Goal: Download file/media

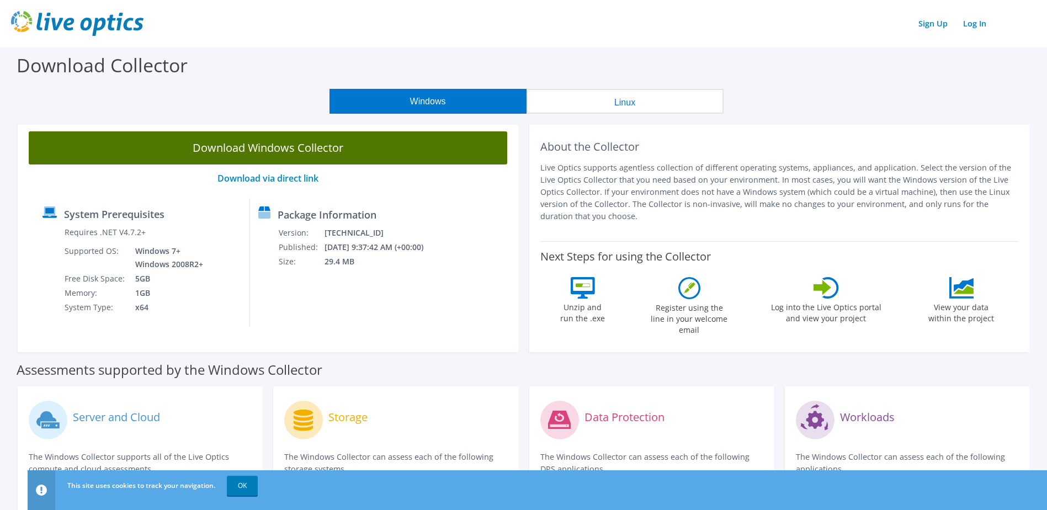
click at [273, 160] on link "Download Windows Collector" at bounding box center [268, 147] width 478 height 33
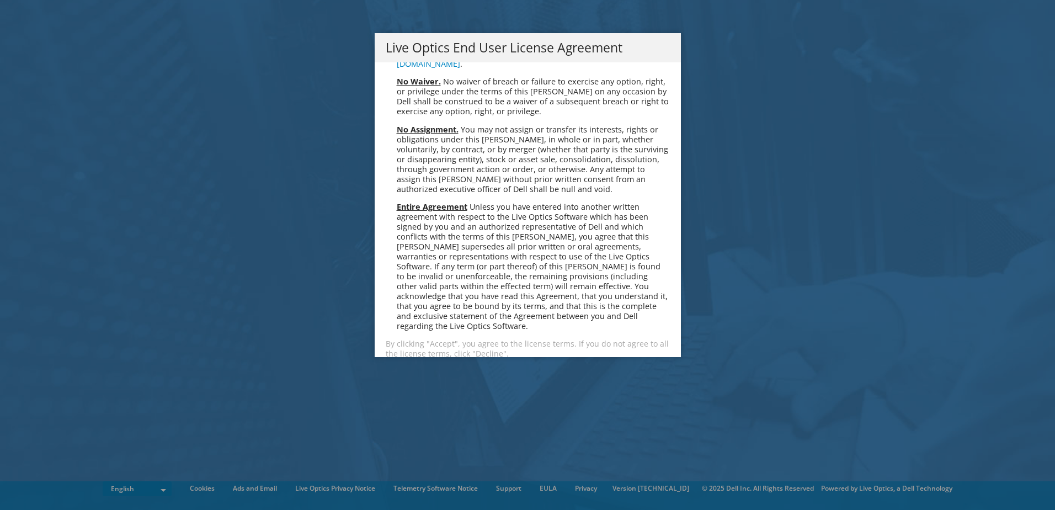
scroll to position [4172, 0]
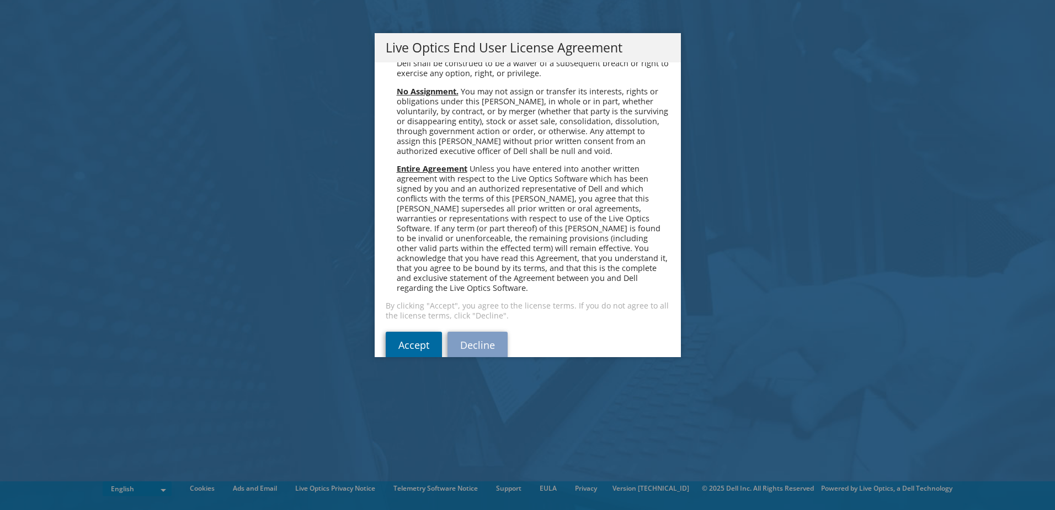
click at [409, 332] on link "Accept" at bounding box center [414, 345] width 56 height 26
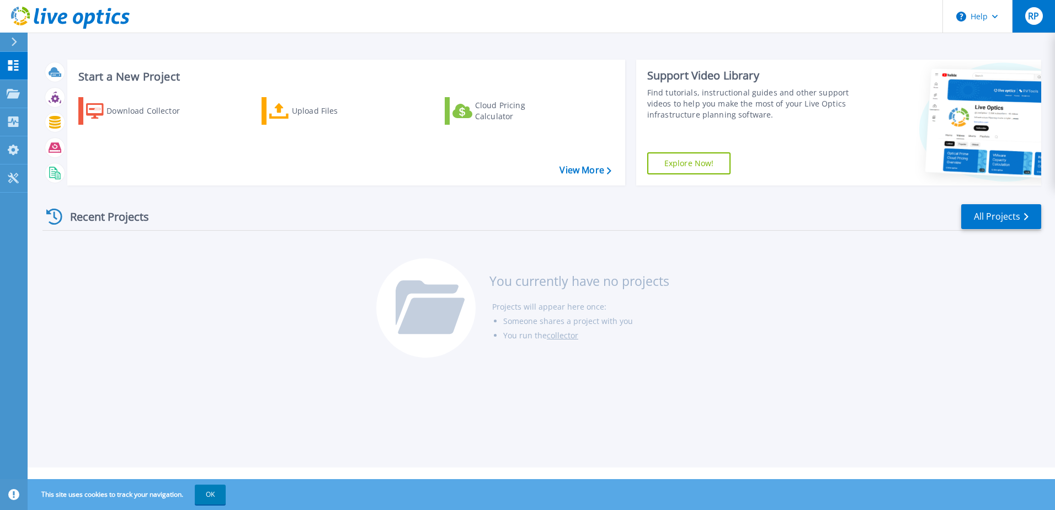
click at [1041, 13] on div "RP" at bounding box center [1034, 16] width 18 height 18
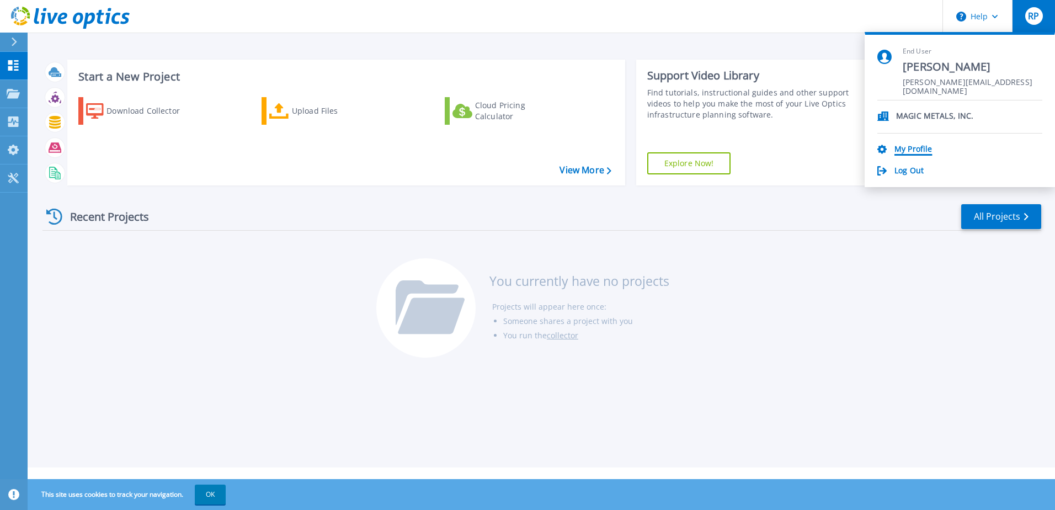
click at [908, 150] on link "My Profile" at bounding box center [913, 150] width 38 height 10
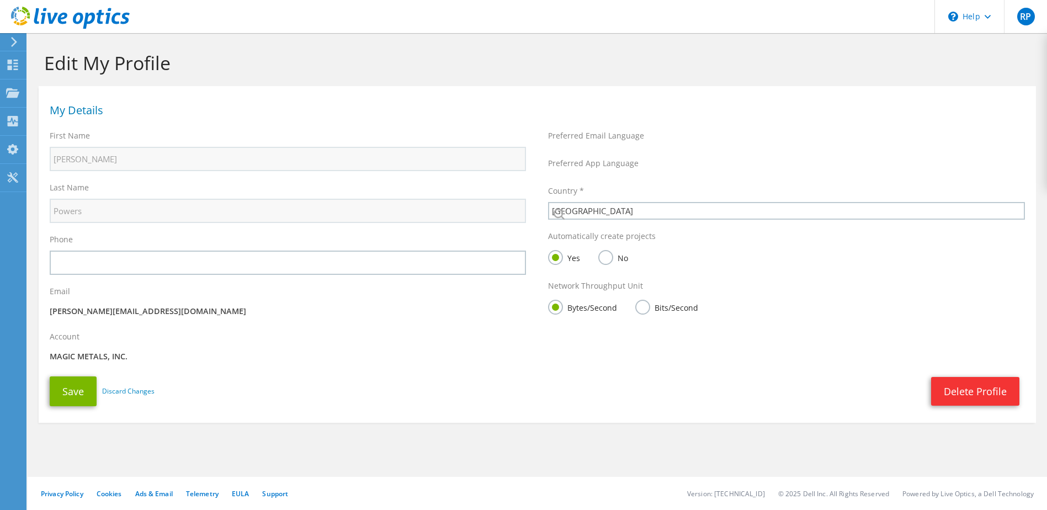
select select "224"
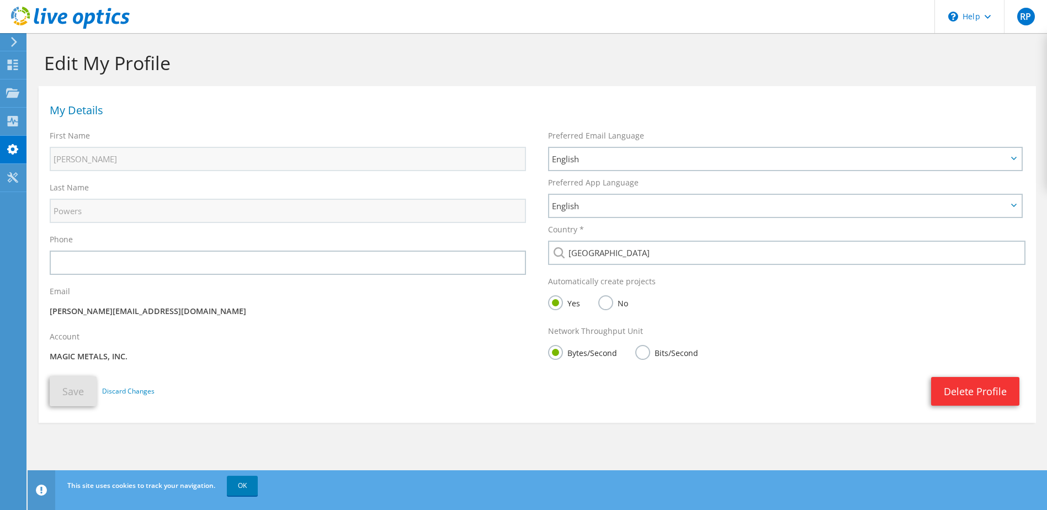
click at [642, 354] on label "Bits/Second" at bounding box center [666, 352] width 63 height 14
click at [0, 0] on input "Bits/Second" at bounding box center [0, 0] width 0 height 0
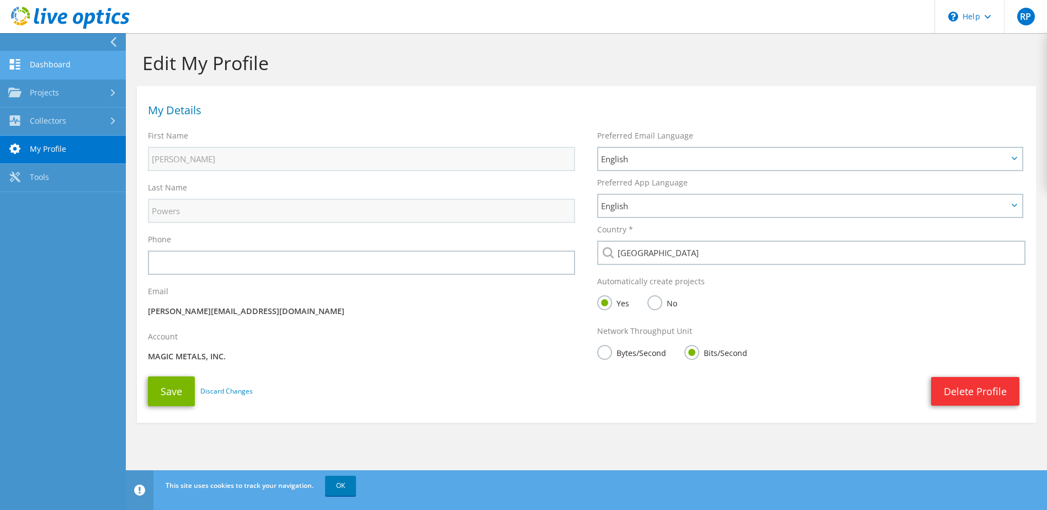
click at [28, 59] on link "Dashboard" at bounding box center [63, 65] width 126 height 28
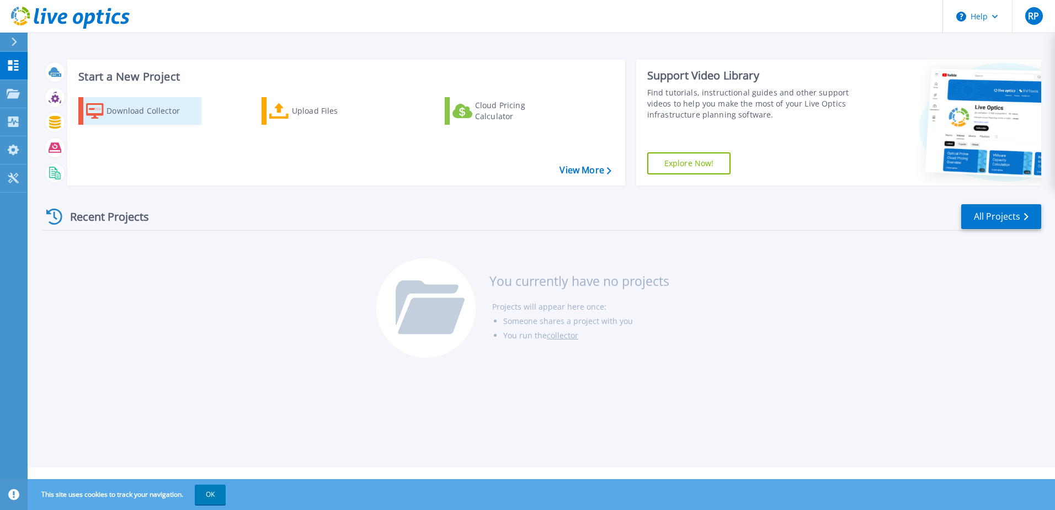
click at [140, 104] on div "Download Collector" at bounding box center [150, 111] width 88 height 22
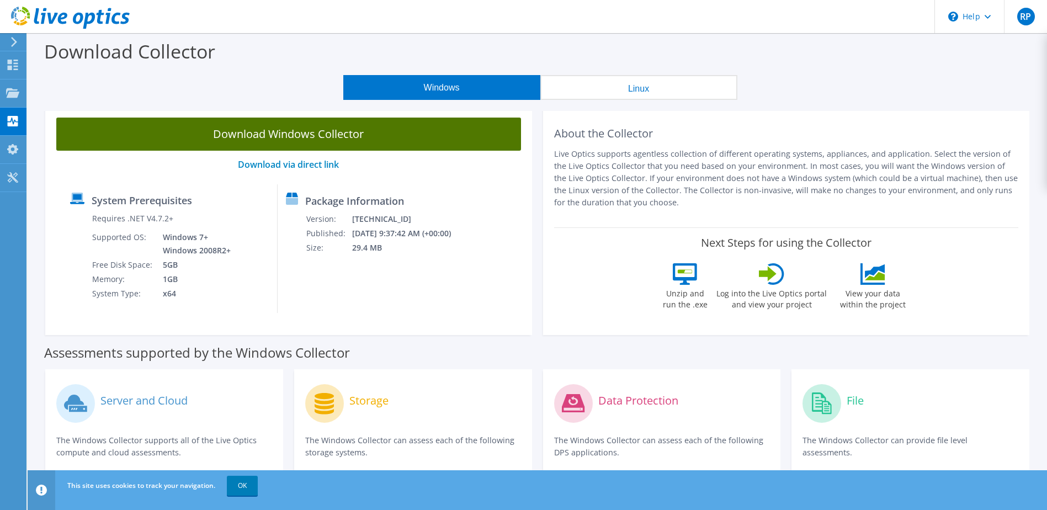
click at [285, 129] on link "Download Windows Collector" at bounding box center [288, 134] width 465 height 33
